Goal: Find specific page/section: Find specific page/section

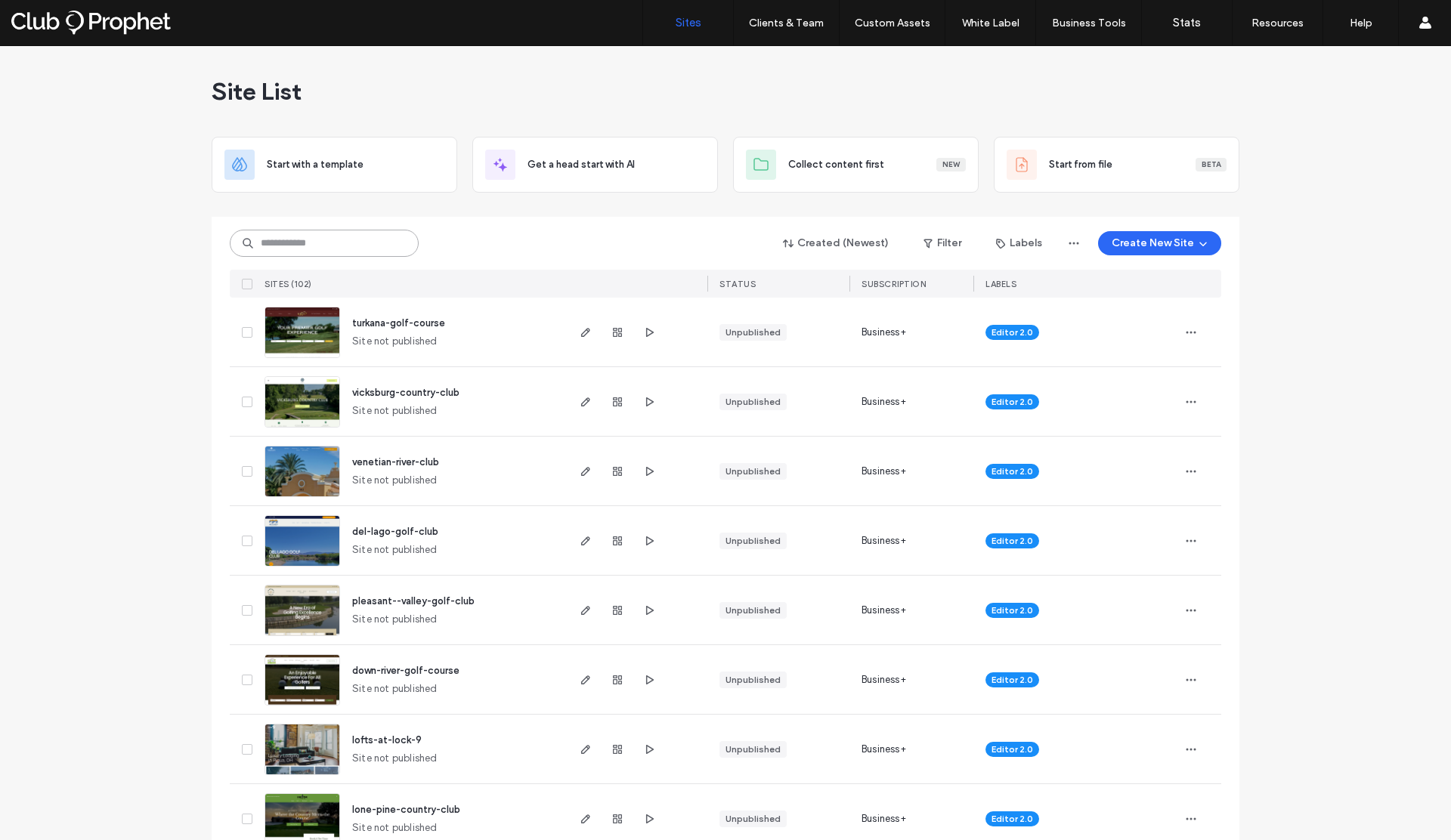
click at [359, 235] on input at bounding box center [324, 243] width 189 height 27
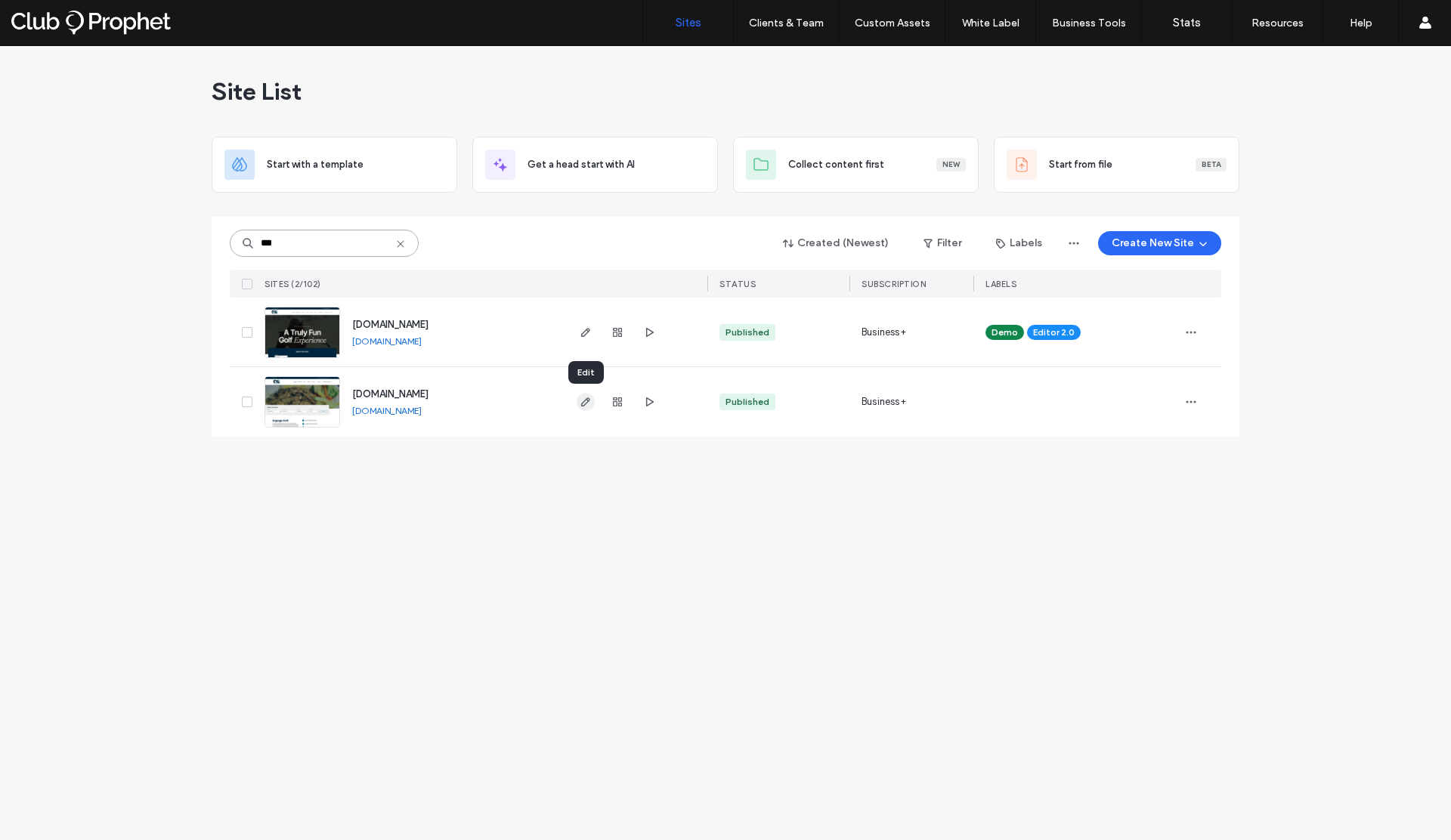
type input "***"
click at [586, 400] on icon "button" at bounding box center [585, 401] width 12 height 12
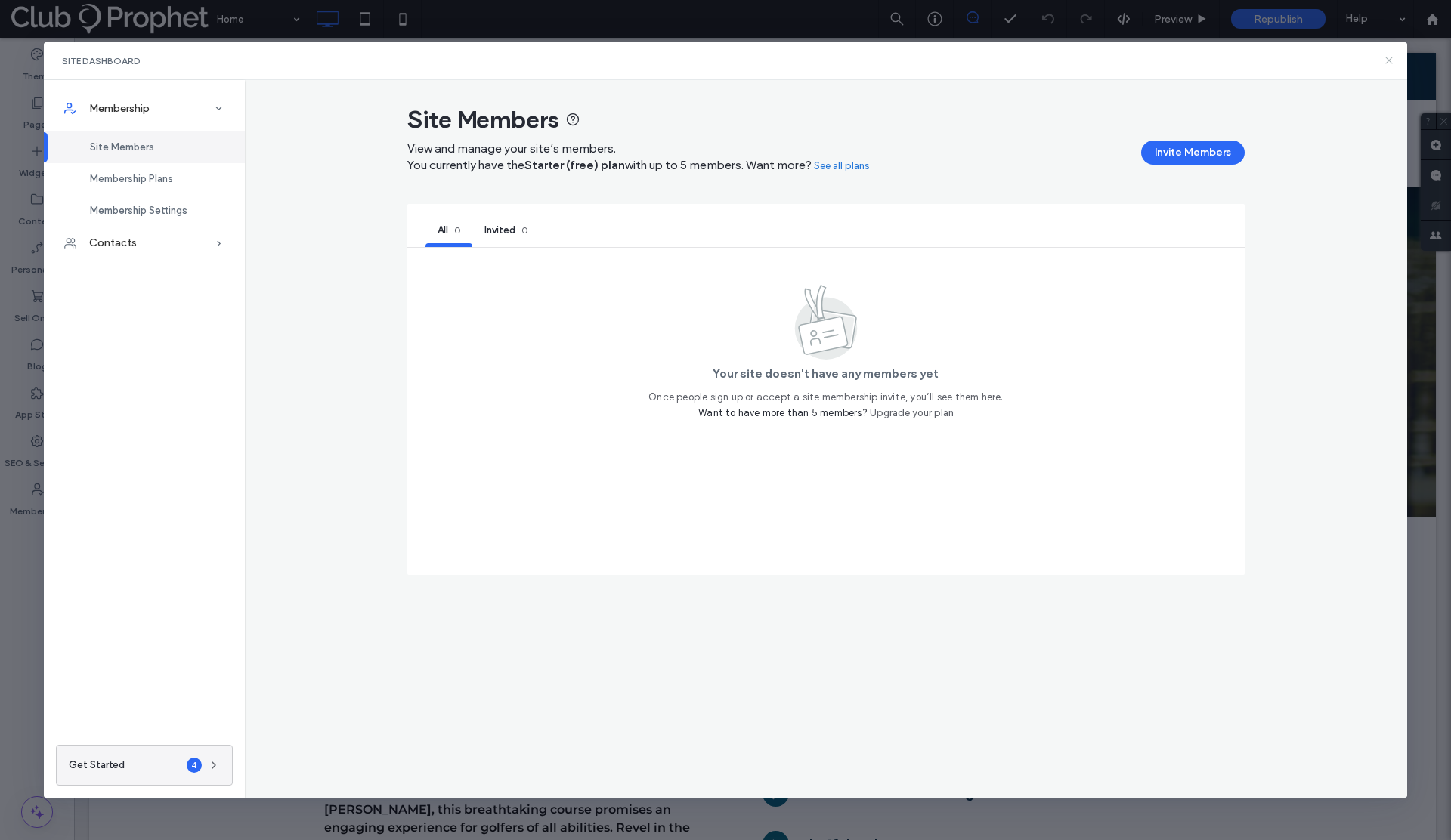
click at [1390, 62] on icon at bounding box center [1389, 60] width 12 height 12
